Goal: Information Seeking & Learning: Find specific fact

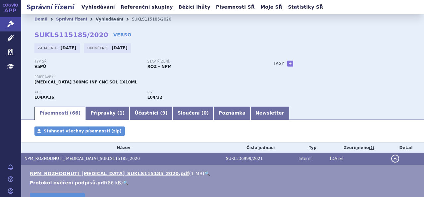
click at [97, 18] on link "Vyhledávání" at bounding box center [109, 19] width 27 height 5
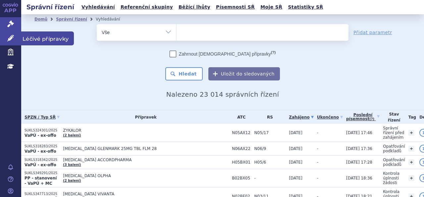
click at [10, 37] on icon at bounding box center [10, 38] width 7 height 7
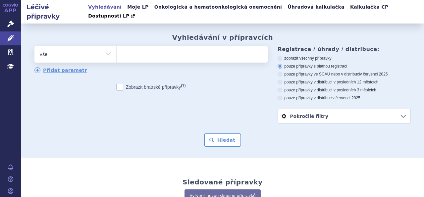
click at [123, 49] on input "search" at bounding box center [124, 53] width 4 height 8
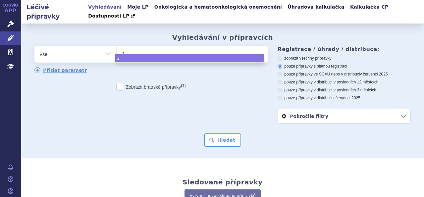
type input "27"
type input "272"
type input "27243"
type input "272434"
click at [123, 49] on input "272434" at bounding box center [134, 53] width 24 height 8
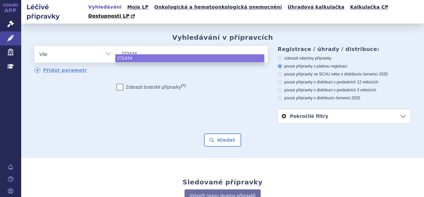
select select "272434"
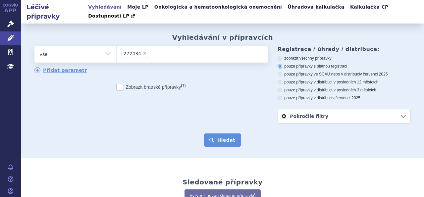
click at [213, 133] on button "Hledat" at bounding box center [222, 139] width 37 height 13
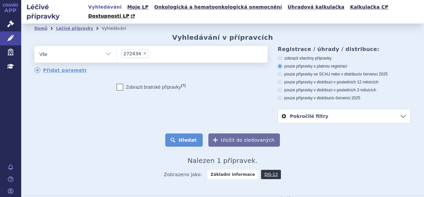
click at [189, 133] on button "Hledat" at bounding box center [183, 139] width 37 height 13
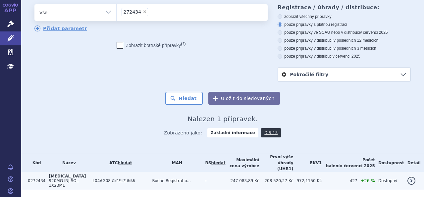
click at [58, 174] on span "[MEDICAL_DATA]" at bounding box center [67, 176] width 37 height 5
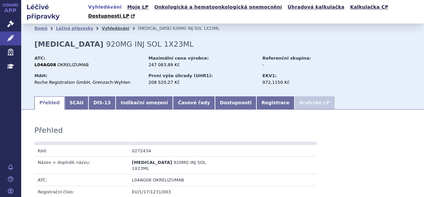
click at [103, 26] on link "Vyhledávání" at bounding box center [115, 28] width 27 height 5
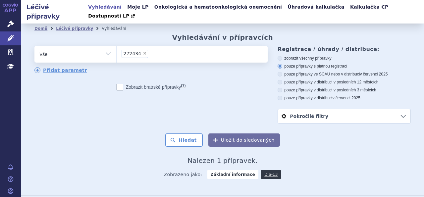
click at [143, 51] on span "×" at bounding box center [145, 53] width 4 height 4
click at [117, 46] on select "272434" at bounding box center [116, 54] width 0 height 17
select select
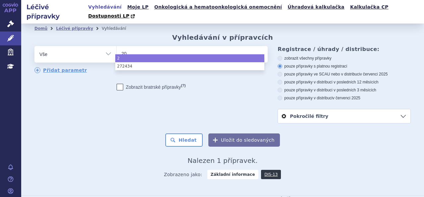
type input "209"
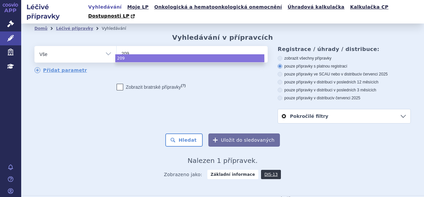
type input "2094"
type input "209434"
select select "209434"
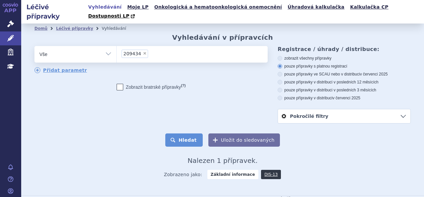
click at [178, 133] on button "Hledat" at bounding box center [183, 139] width 37 height 13
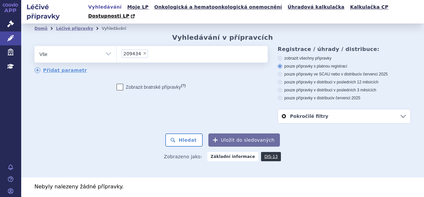
click at [143, 51] on span "×" at bounding box center [145, 53] width 4 height 4
click at [117, 46] on select "209434" at bounding box center [116, 54] width 0 height 17
select select
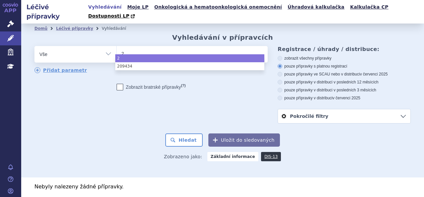
type input "20"
type input "209"
type input "2094"
type input "20948"
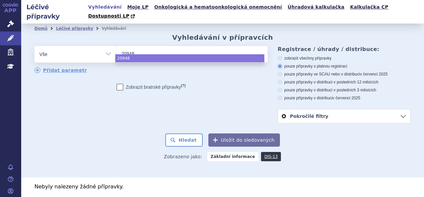
type input "209484"
select select "209484"
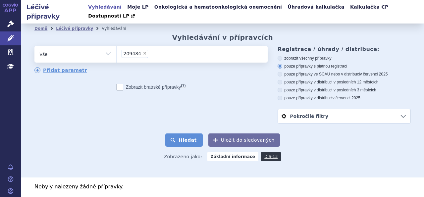
click at [179, 135] on button "Hledat" at bounding box center [183, 139] width 37 height 13
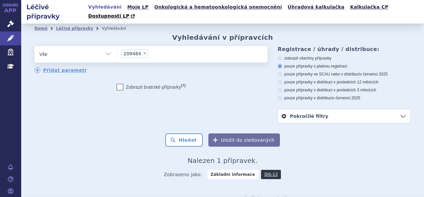
scroll to position [42, 0]
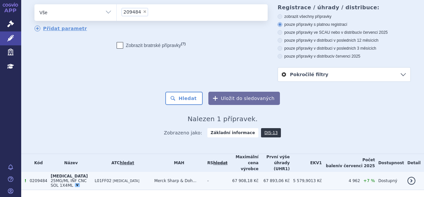
click at [59, 178] on span "25MG/ML INF CNC SOL 1X4ML" at bounding box center [69, 182] width 36 height 9
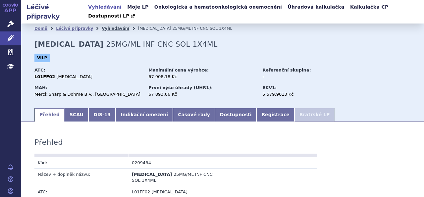
click at [105, 26] on link "Vyhledávání" at bounding box center [115, 28] width 27 height 5
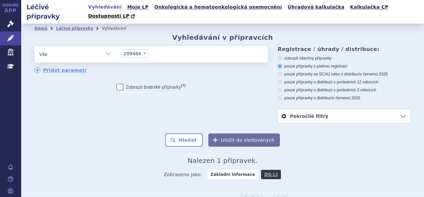
click at [143, 51] on span "×" at bounding box center [145, 53] width 4 height 4
click at [117, 46] on select "209484" at bounding box center [116, 54] width 0 height 17
select select
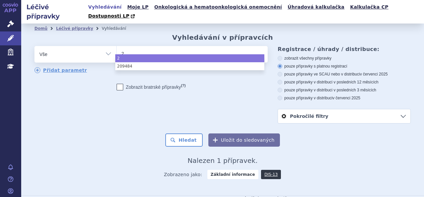
type input "28"
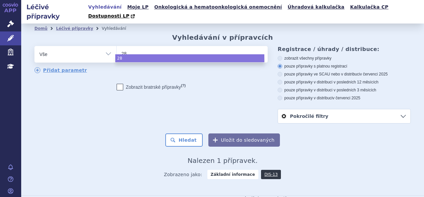
type input "289"
type input "2894"
type input "28940"
select select "28940"
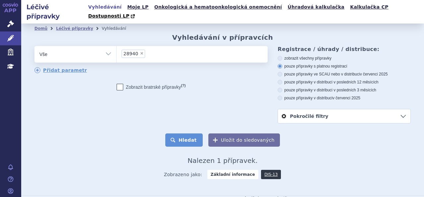
click at [181, 133] on button "Hledat" at bounding box center [183, 139] width 37 height 13
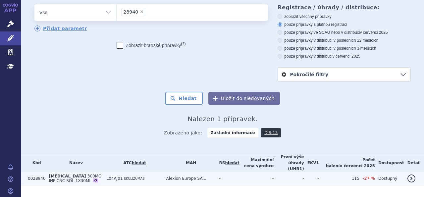
click at [56, 174] on span "300MG INF CNC SOL 1X30ML" at bounding box center [75, 178] width 53 height 9
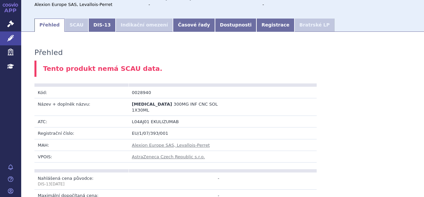
scroll to position [89, 0]
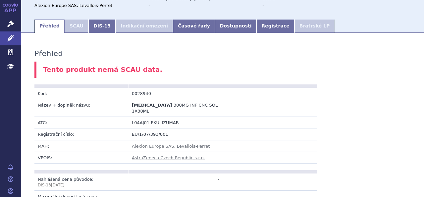
click at [73, 20] on li "SCAU" at bounding box center [77, 26] width 24 height 13
click at [90, 20] on link "DIS-13" at bounding box center [101, 26] width 27 height 13
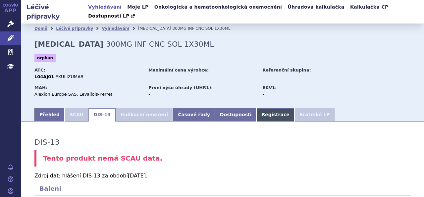
click at [256, 108] on link "Registrace" at bounding box center [275, 114] width 38 height 13
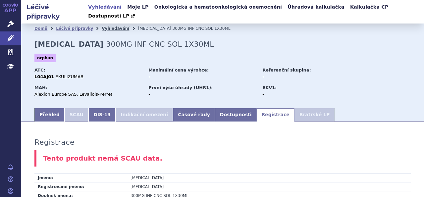
click at [107, 26] on link "Vyhledávání" at bounding box center [115, 28] width 27 height 5
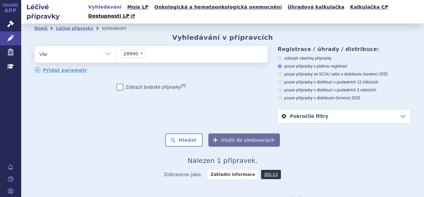
click at [140, 51] on span "×" at bounding box center [142, 53] width 4 height 4
click at [117, 46] on select "28940" at bounding box center [116, 54] width 0 height 17
select select
type input "23"
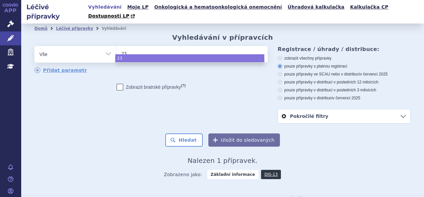
type input "232"
type input "23299"
type input "232990"
select select "232990"
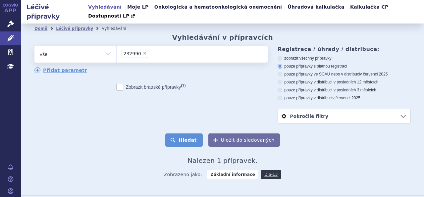
click at [179, 133] on button "Hledat" at bounding box center [183, 139] width 37 height 13
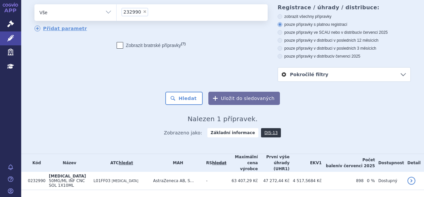
click at [62, 178] on span "50MG/ML INF CNC SOL 1X10ML" at bounding box center [67, 182] width 36 height 9
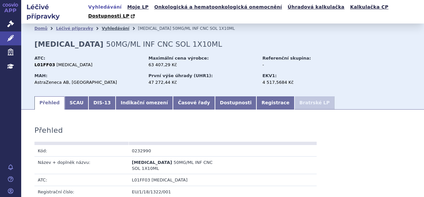
click at [106, 26] on link "Vyhledávání" at bounding box center [115, 28] width 27 height 5
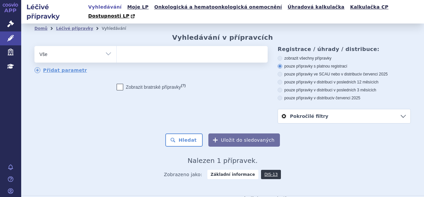
select select
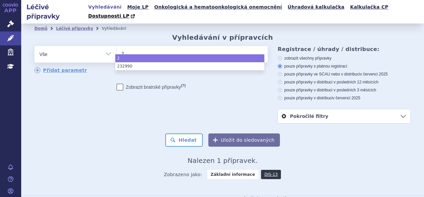
type input "22"
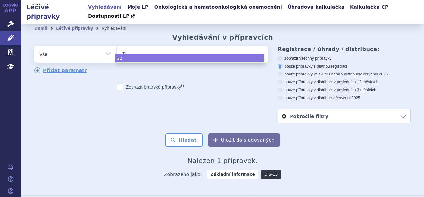
type input "222"
type input "2229"
type input "22293"
type input "222935"
select select "222935"
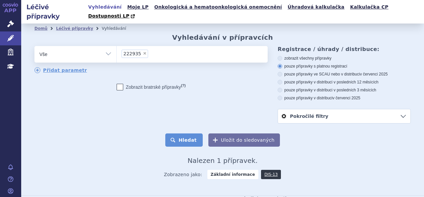
click at [185, 133] on button "Hledat" at bounding box center [183, 139] width 37 height 13
click at [55, 162] on div "Domů Léčivé přípravky Vyhledávání Vyhledávání v přípravcích odstranit Vše Přípr…" at bounding box center [222, 110] width 403 height 172
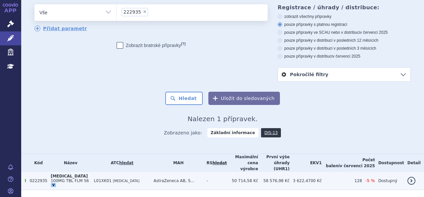
click at [37, 172] on td "0222935" at bounding box center [36, 181] width 21 height 18
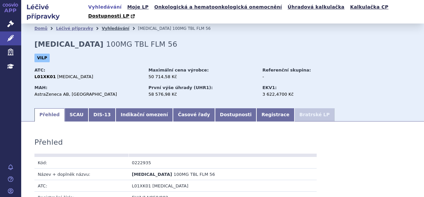
click at [103, 26] on link "Vyhledávání" at bounding box center [115, 28] width 27 height 5
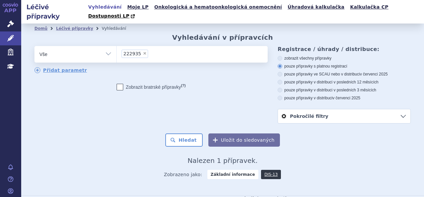
click at [143, 51] on span "×" at bounding box center [145, 53] width 4 height 4
click at [117, 46] on select "222935" at bounding box center [116, 54] width 0 height 17
select select
type input "23"
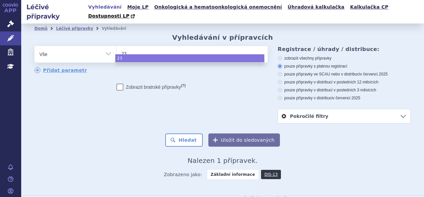
type input "238"
type input "2385"
type input "23853"
type input "238538"
select select "238538"
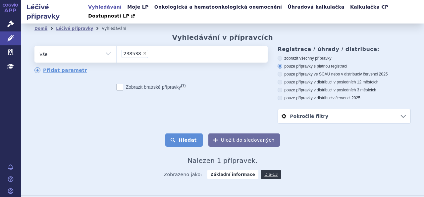
click at [182, 133] on button "Hledat" at bounding box center [183, 139] width 37 height 13
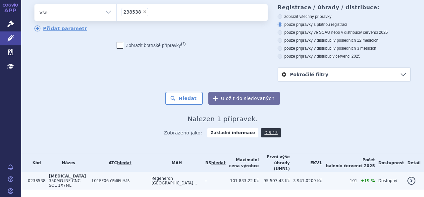
click at [56, 174] on span "[MEDICAL_DATA]" at bounding box center [67, 176] width 37 height 5
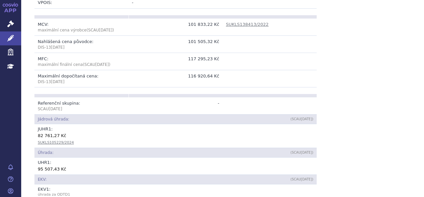
scroll to position [236, 0]
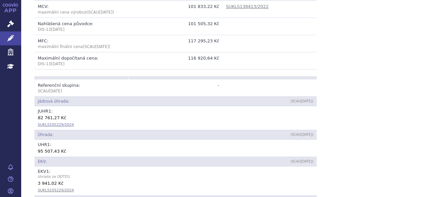
click at [56, 122] on link "SUKLS105229/2024" at bounding box center [56, 124] width 36 height 4
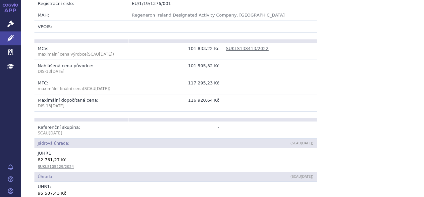
scroll to position [195, 0]
click at [52, 164] on link "SUKLS105229/2024" at bounding box center [56, 166] width 36 height 4
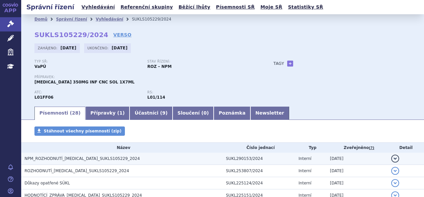
click at [57, 159] on span "NPM_ROZHODNUTÍ_[MEDICAL_DATA]_SUKLS105229_2024" at bounding box center [81, 158] width 115 height 5
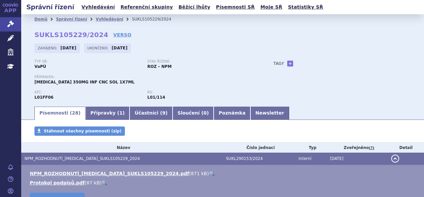
click at [209, 174] on link "🔍" at bounding box center [212, 173] width 6 height 5
